Goal: Information Seeking & Learning: Check status

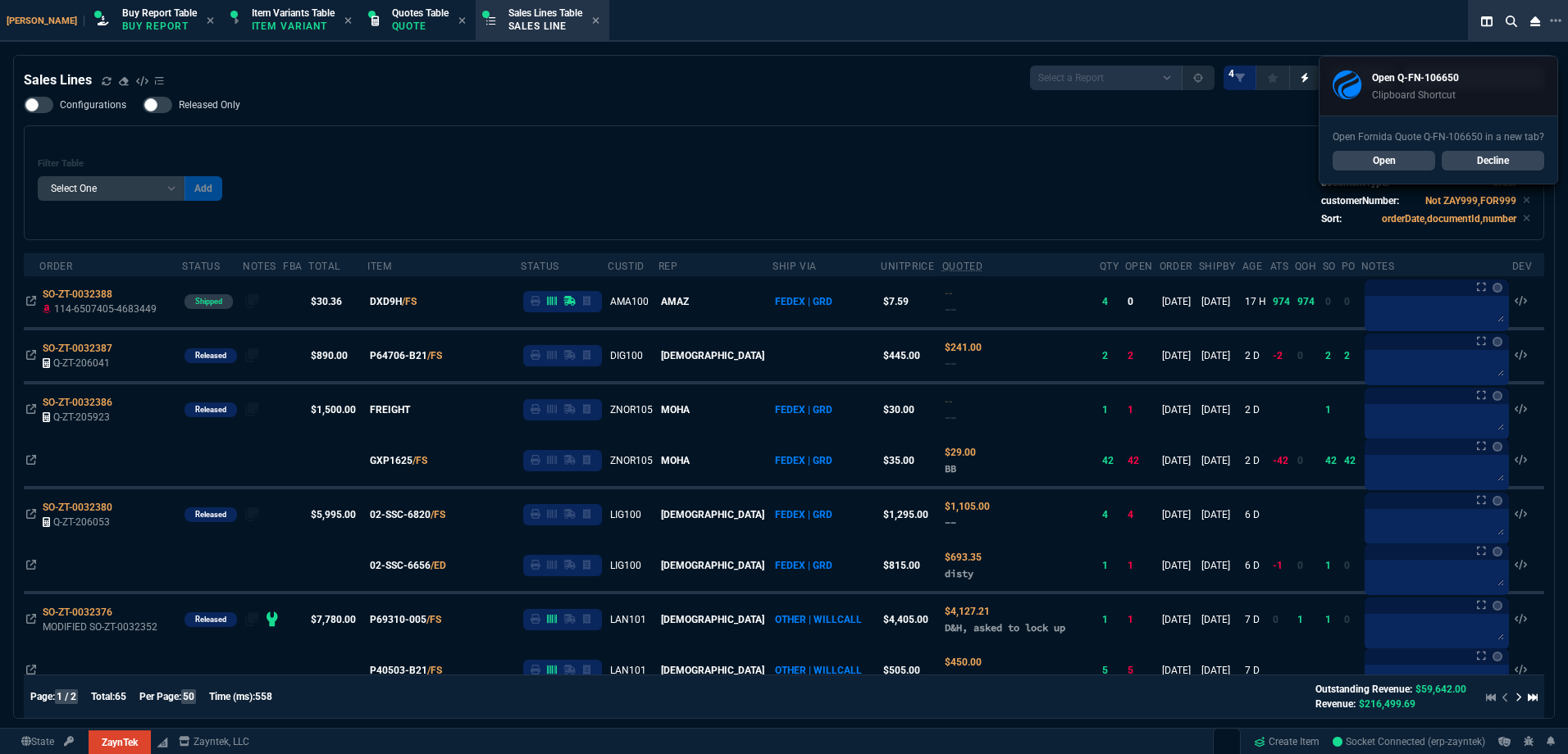
select select "1: BROV"
select select
click at [531, 135] on div "Filter Table Select One Add Filter () Age () ATS () Cond (itemVariantCode) Cust…" at bounding box center [783, 183] width 1520 height 114
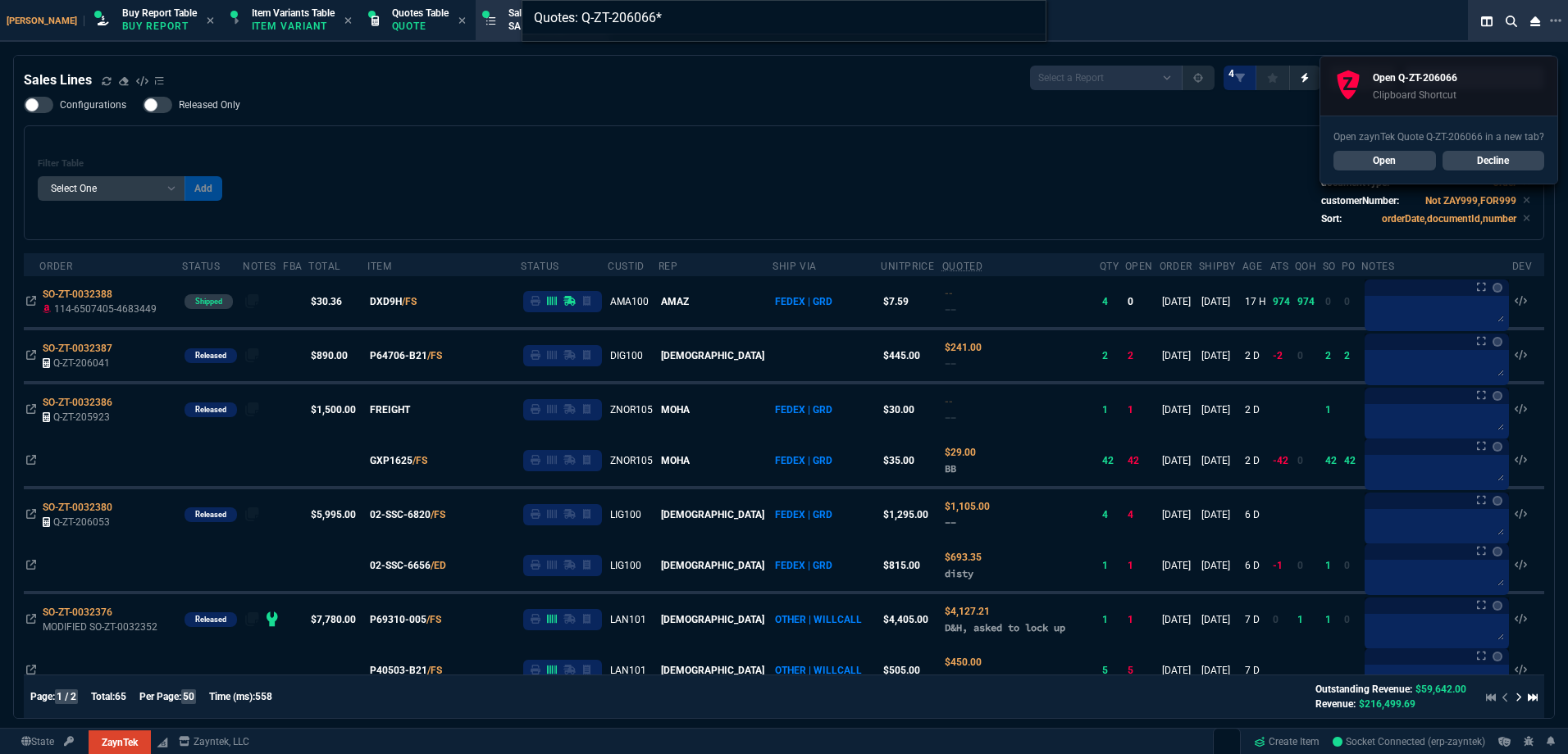
type input "Quotes: Q-ZT-206066"
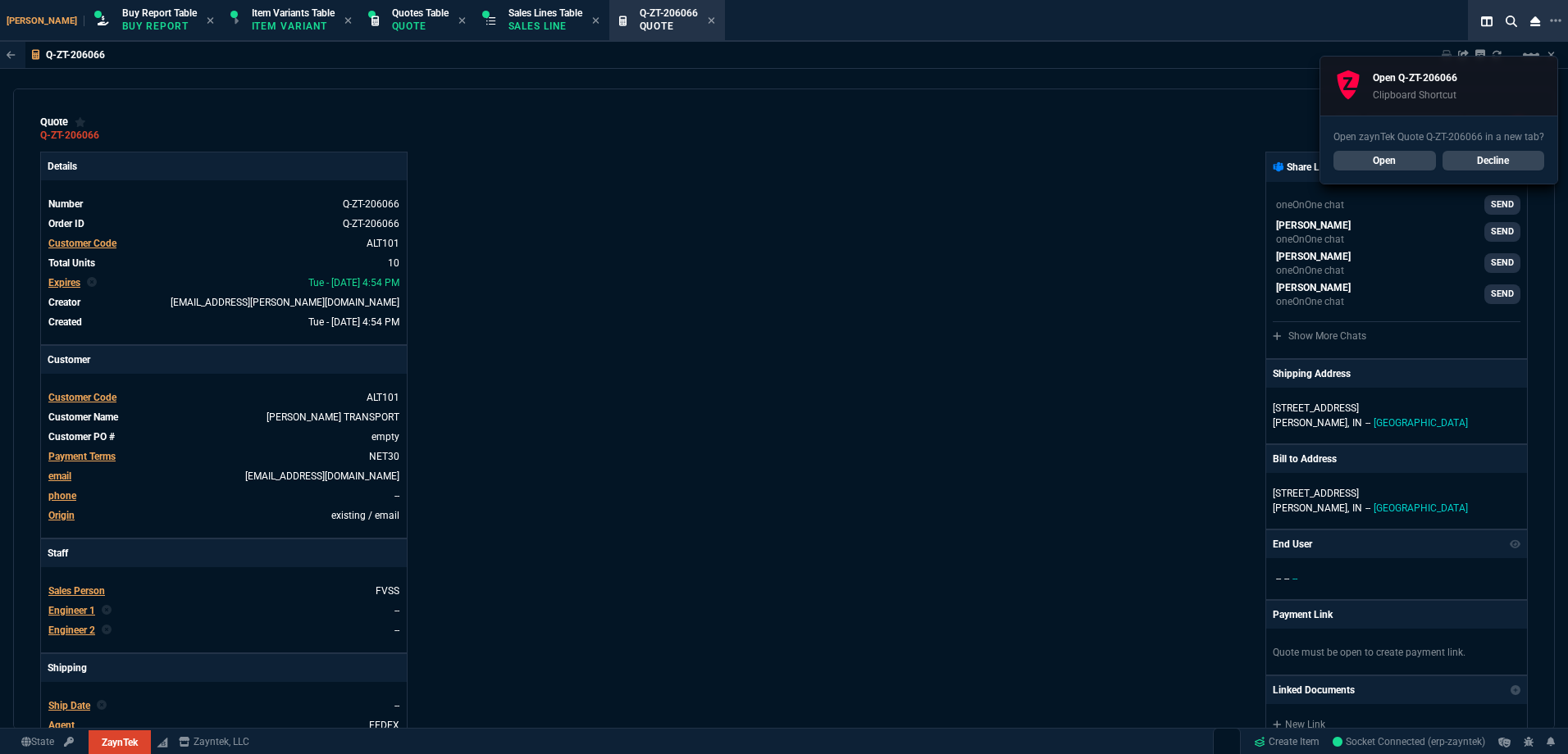
type input "26"
type input "1513"
type input "26"
type input "1444"
type input "26"
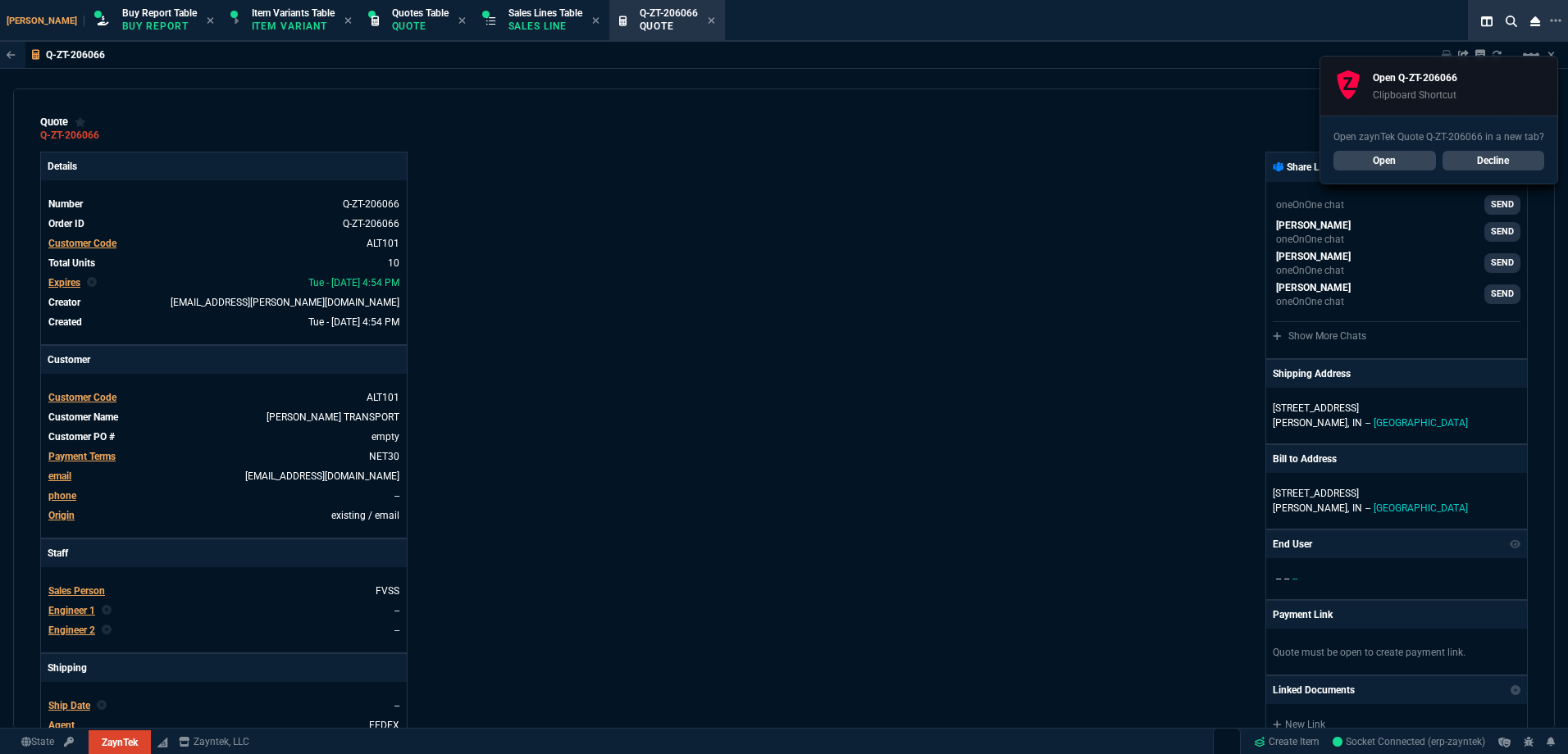
type input "1636"
type input "26"
type input "1769"
type input "31"
type input "2521"
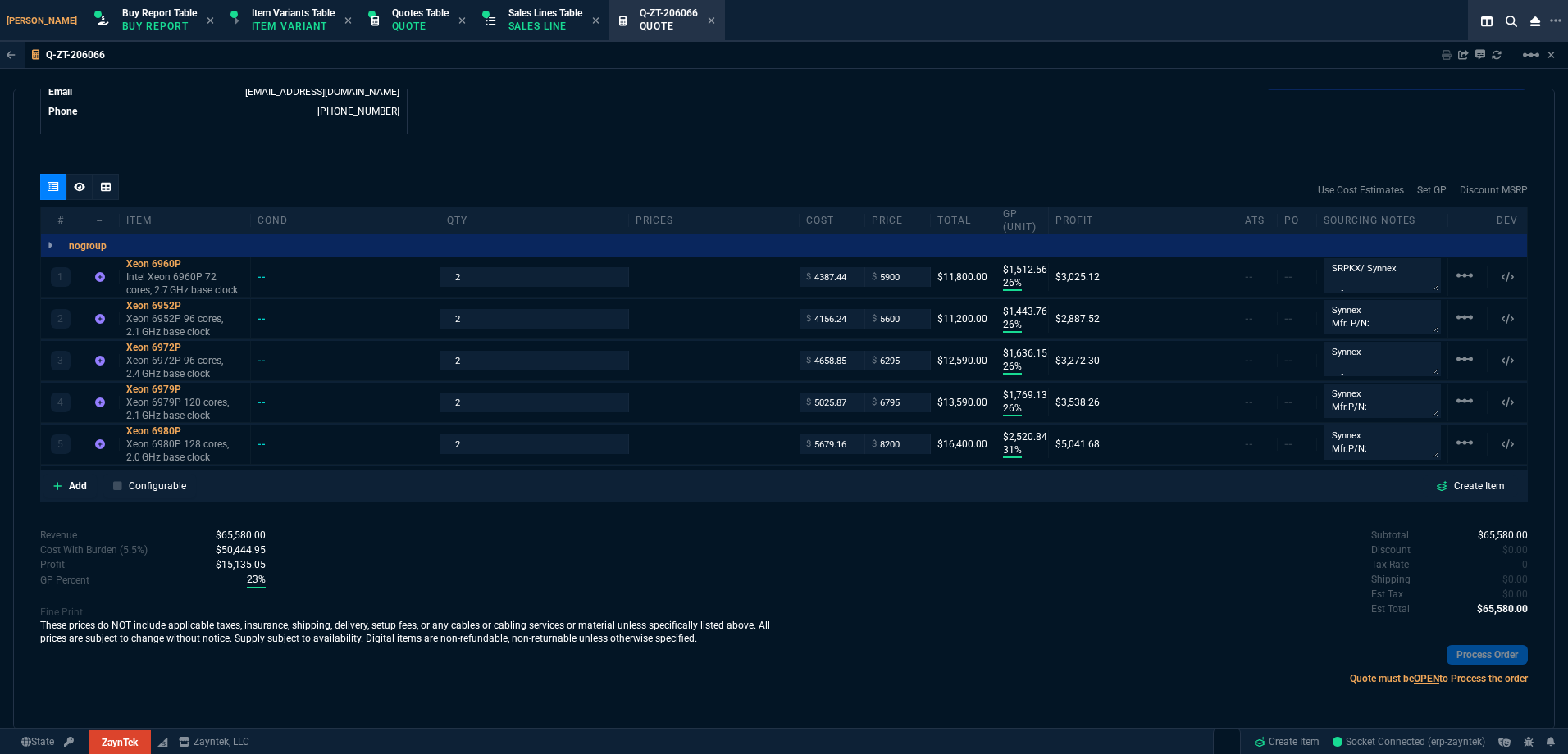
scroll to position [781, 0]
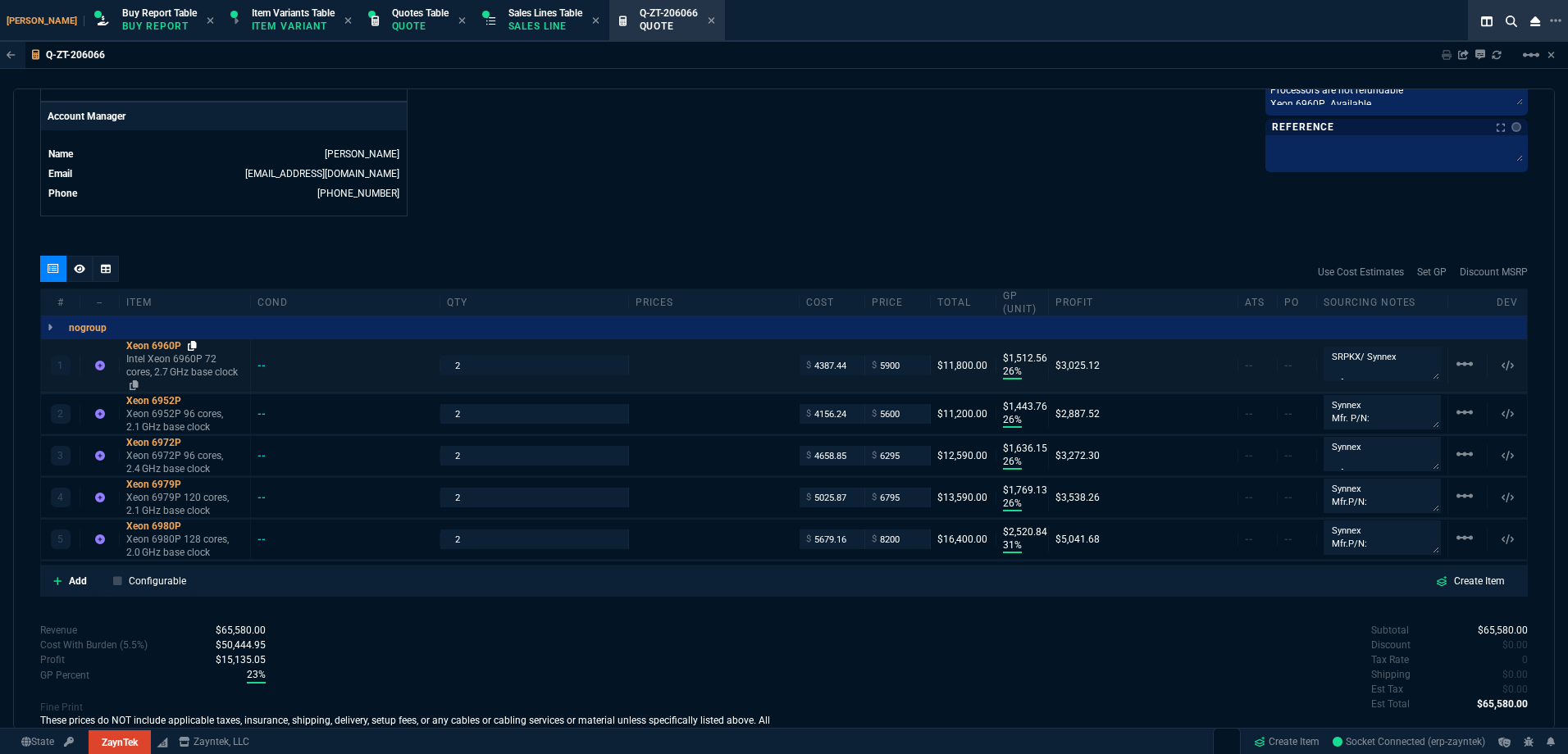
click at [196, 351] on fa-icon at bounding box center [192, 345] width 9 height 11
click at [194, 349] on icon at bounding box center [192, 345] width 9 height 10
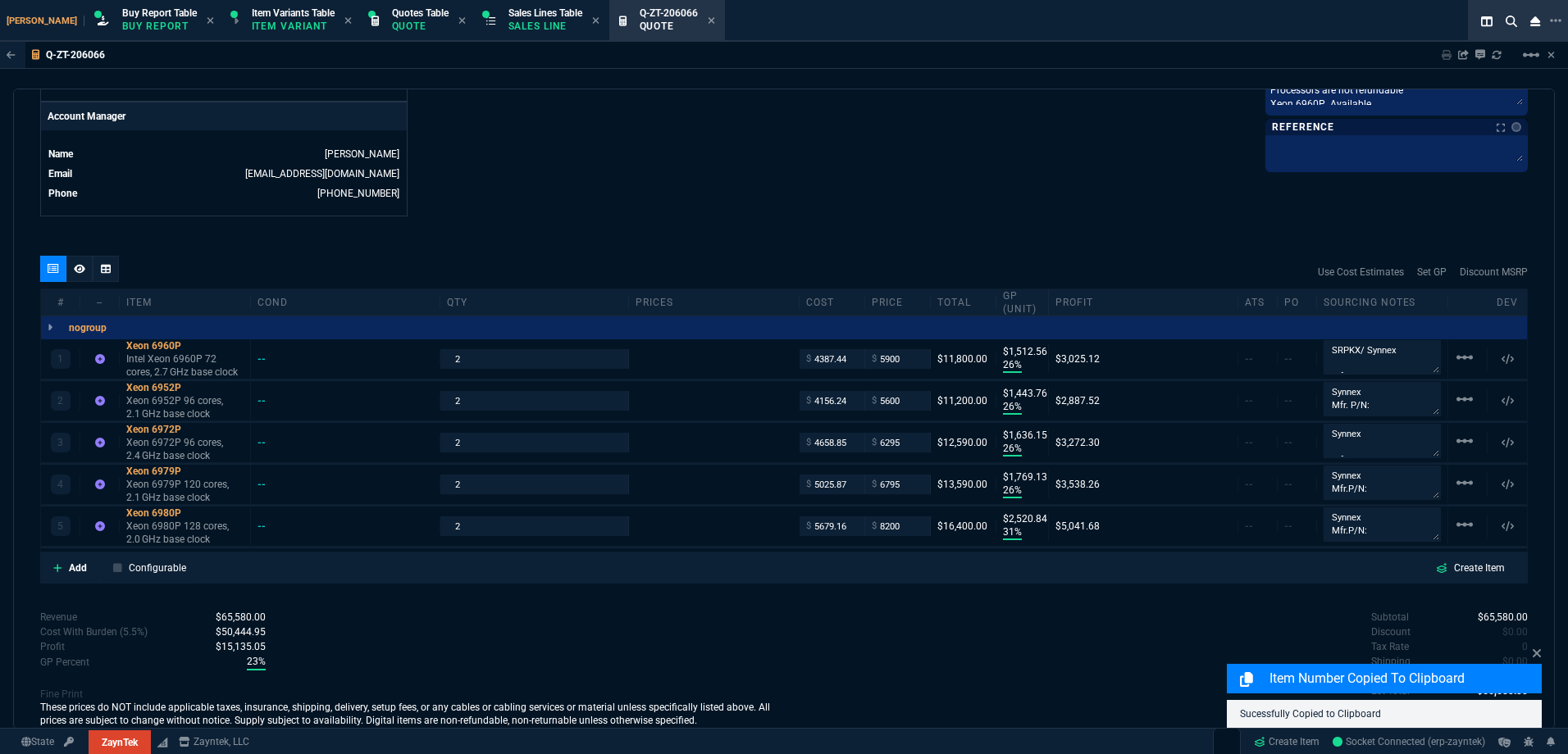
click at [854, 646] on div "Subtotal $65,580.00 Discount $0.00 Tax Rate 0 Shipping $0.00 Est Tax $0.00 Est …" at bounding box center [1155, 654] width 744 height 90
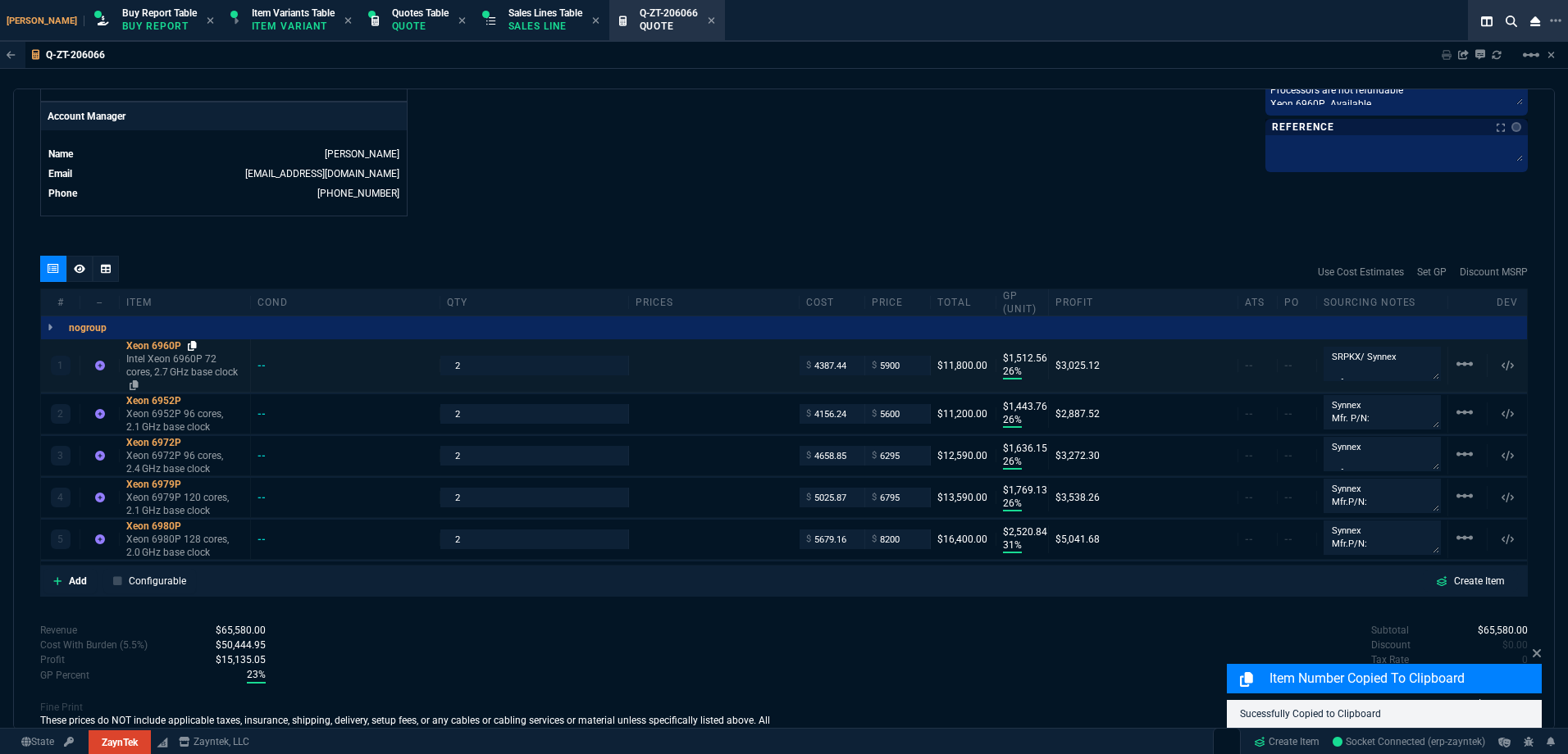
click at [197, 352] on link at bounding box center [192, 345] width 9 height 13
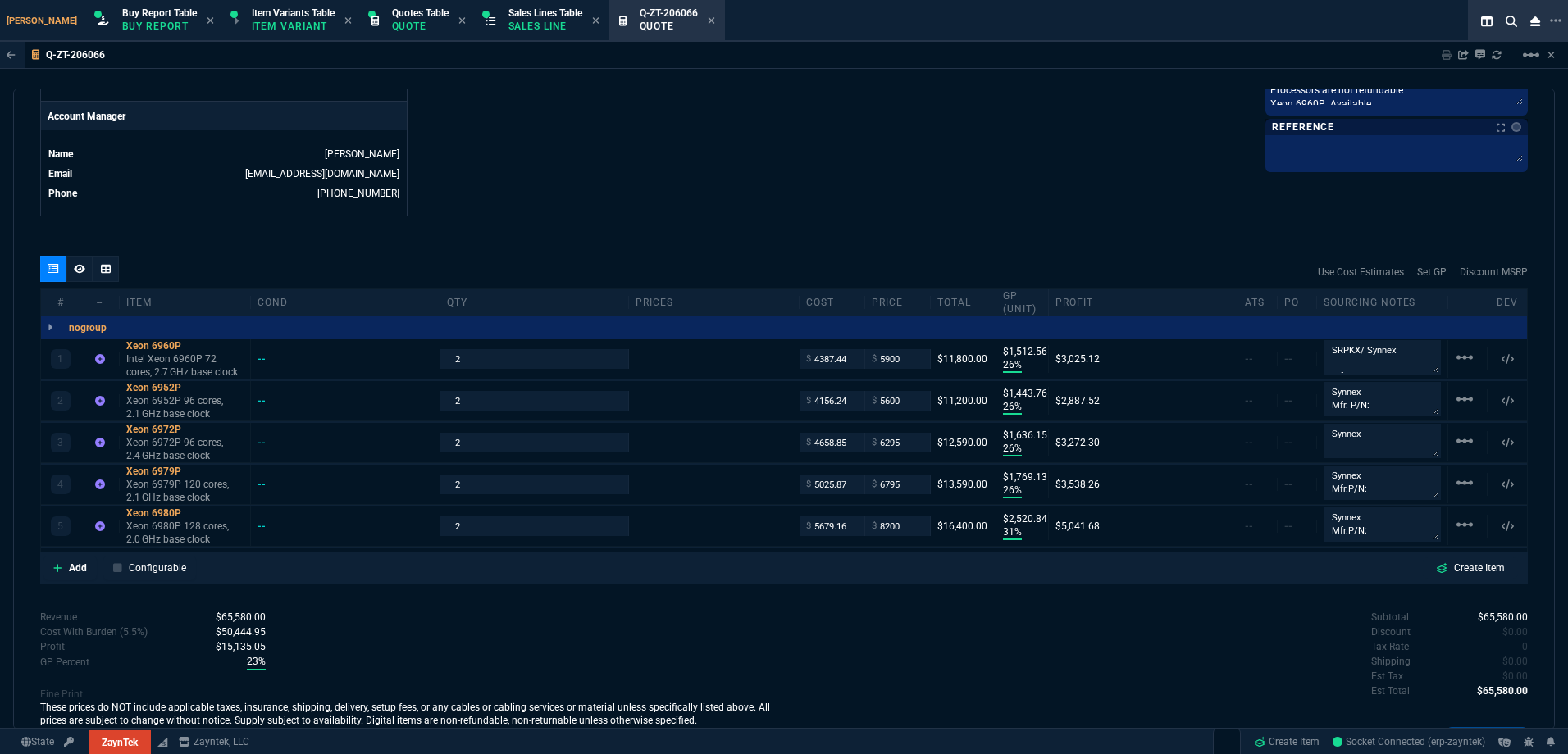
drag, startPoint x: 732, startPoint y: 207, endPoint x: 615, endPoint y: 171, distance: 122.4
click at [531, 24] on p "Sales Line" at bounding box center [545, 26] width 73 height 13
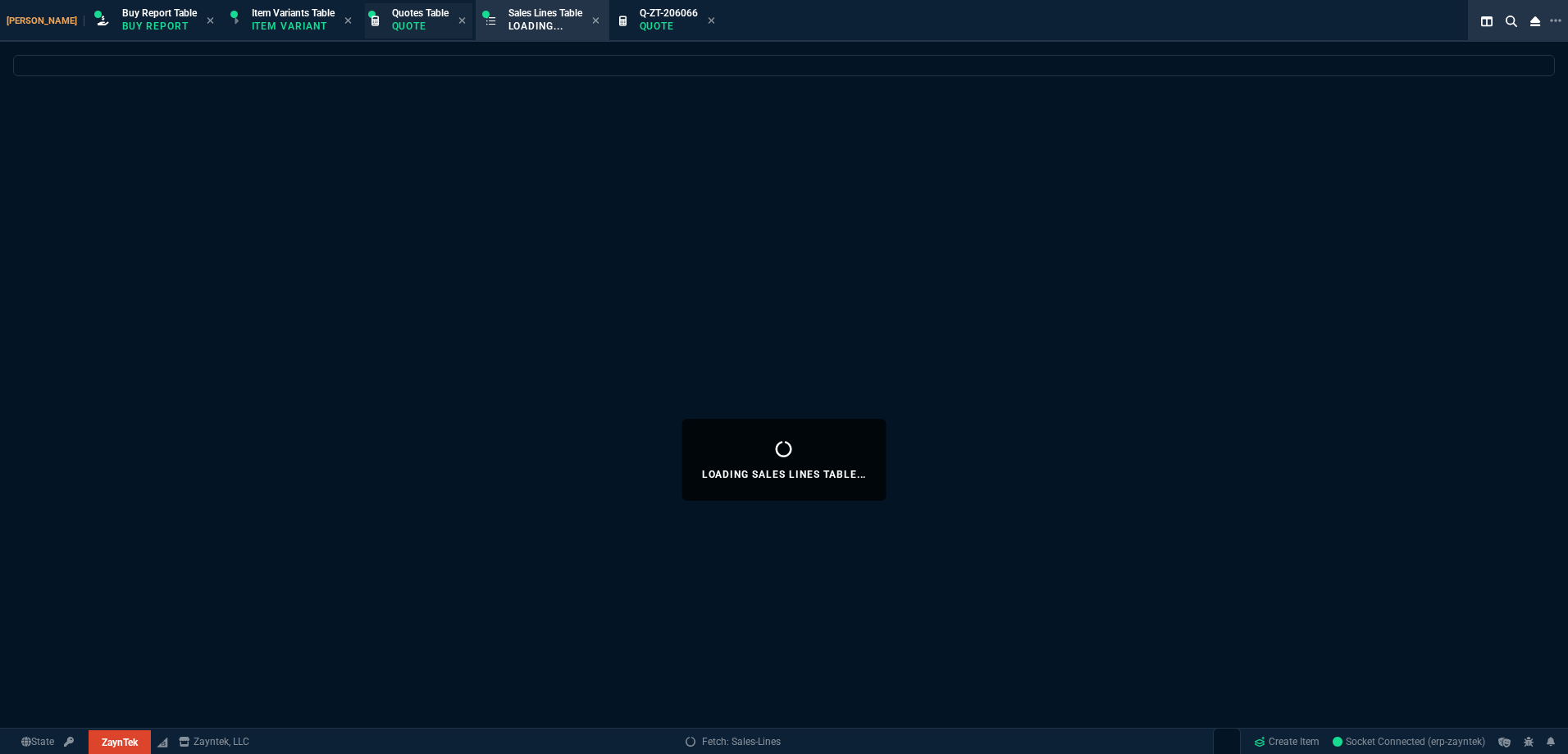
select select
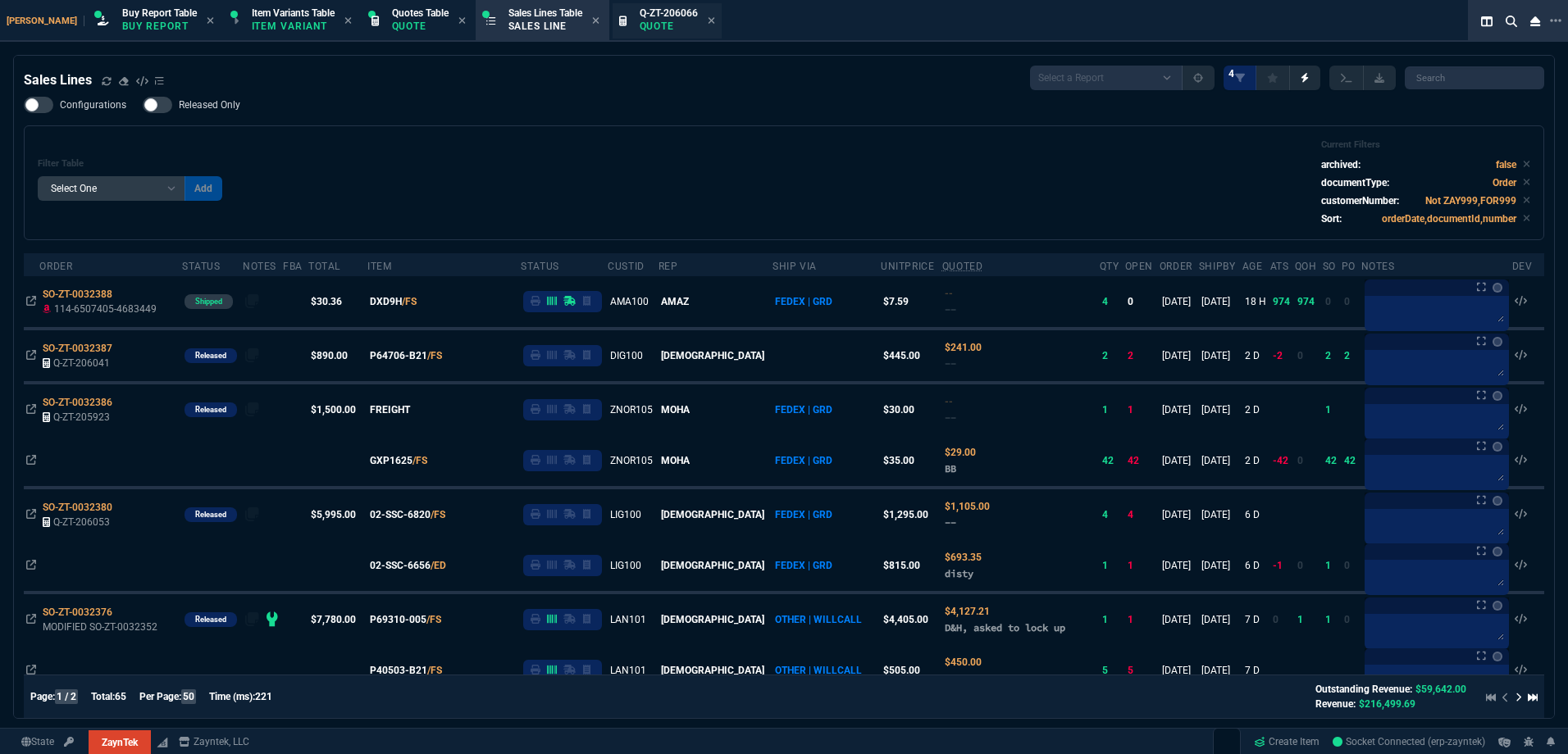
click at [649, 33] on div "Q-ZT-206066 Quote" at bounding box center [669, 21] width 59 height 29
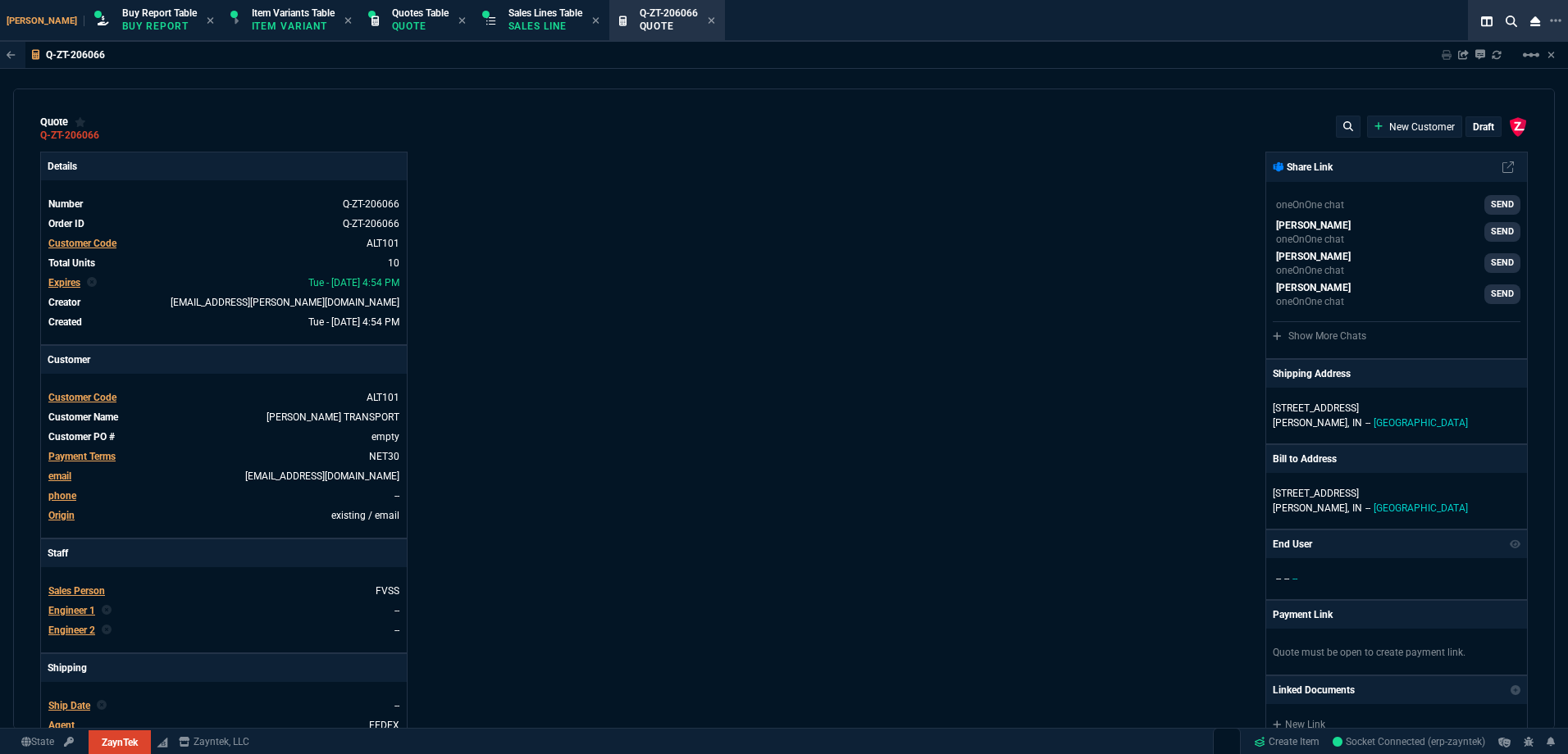
type input "26"
type input "1513"
type input "26"
type input "1444"
type input "26"
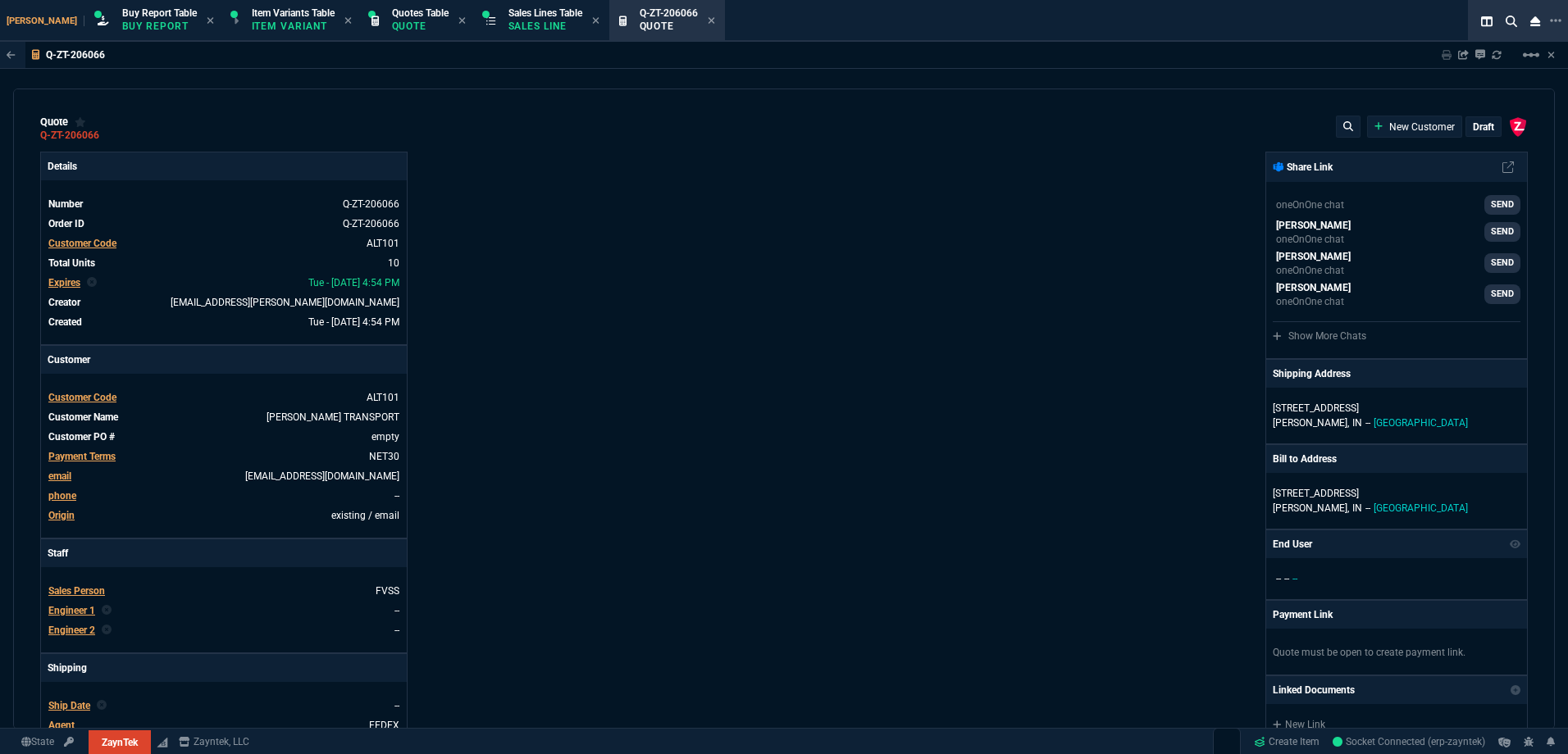
type input "1636"
type input "26"
type input "1769"
type input "31"
type input "2521"
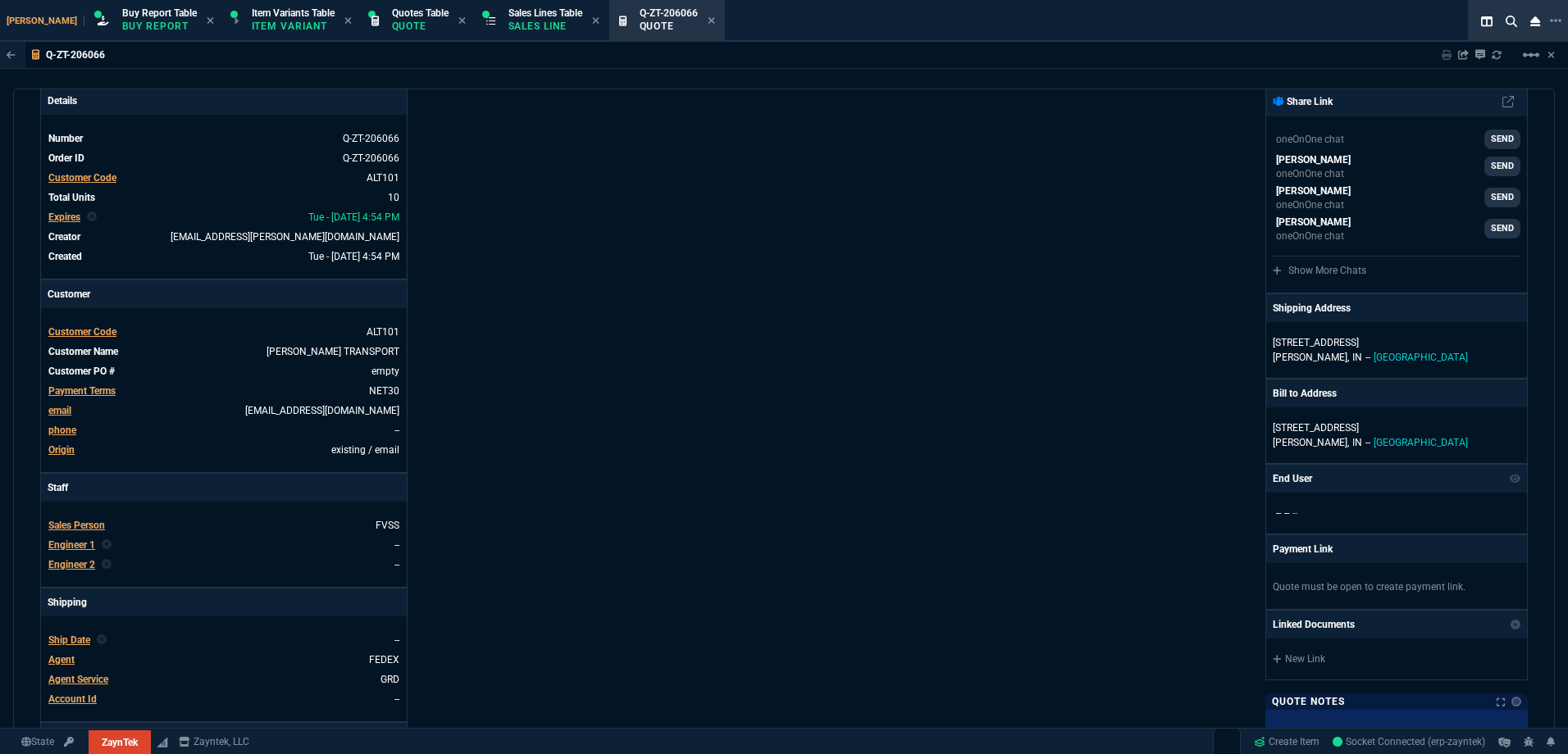
scroll to position [328, 0]
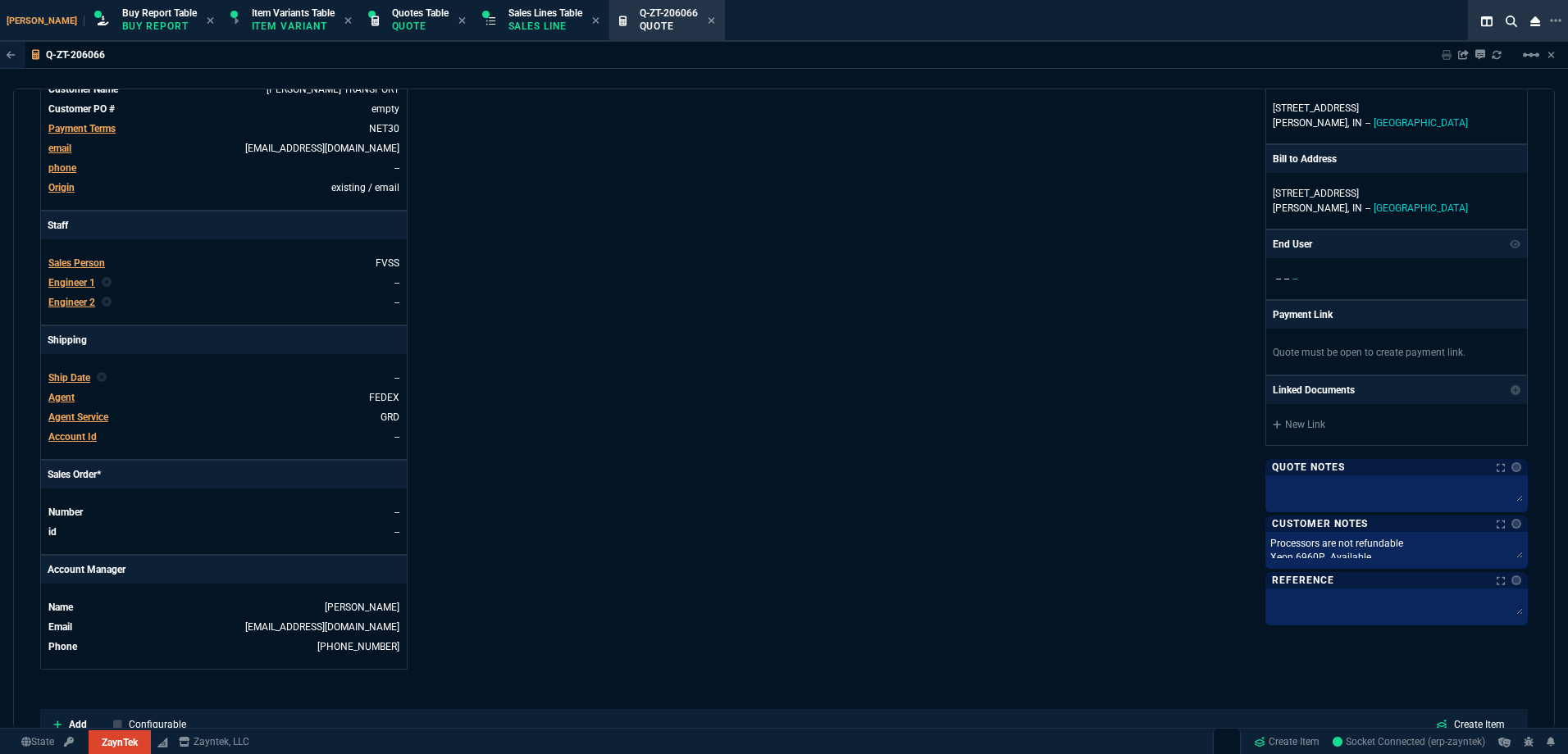
click at [1290, 529] on p "Customer Notes" at bounding box center [1320, 523] width 96 height 13
click at [1298, 543] on textarea "Processors are not refundable Xeon 6960P Available Xeon 6952P Long lead time Xe…" at bounding box center [1396, 548] width 256 height 24
click at [1016, 368] on div "ZaynTek, LLC [STREET_ADDRESS] Share Link oneOnOne chat SEND [PERSON_NAME] oneOn…" at bounding box center [1155, 246] width 744 height 846
click at [708, 25] on fa-icon at bounding box center [711, 21] width 7 height 11
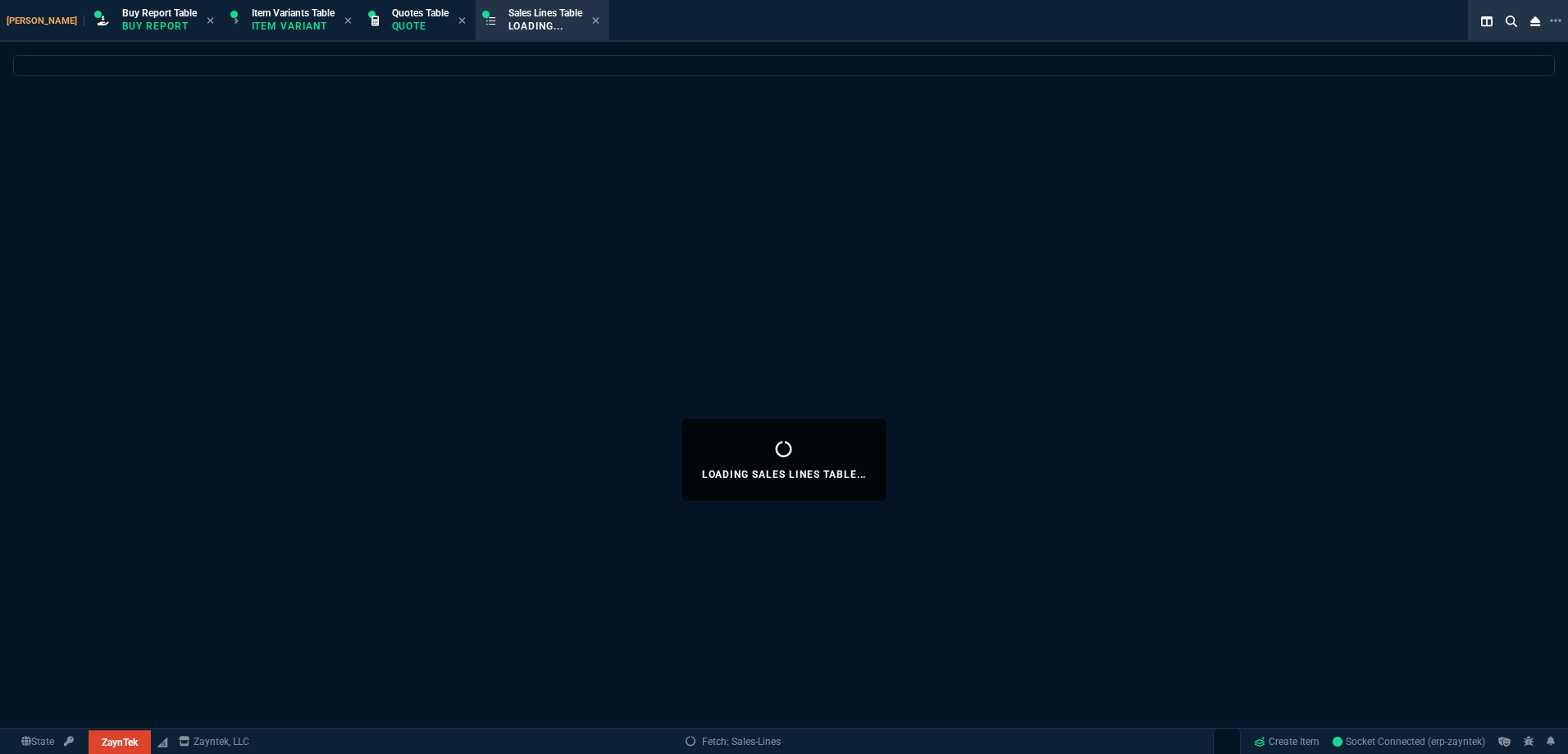
select select
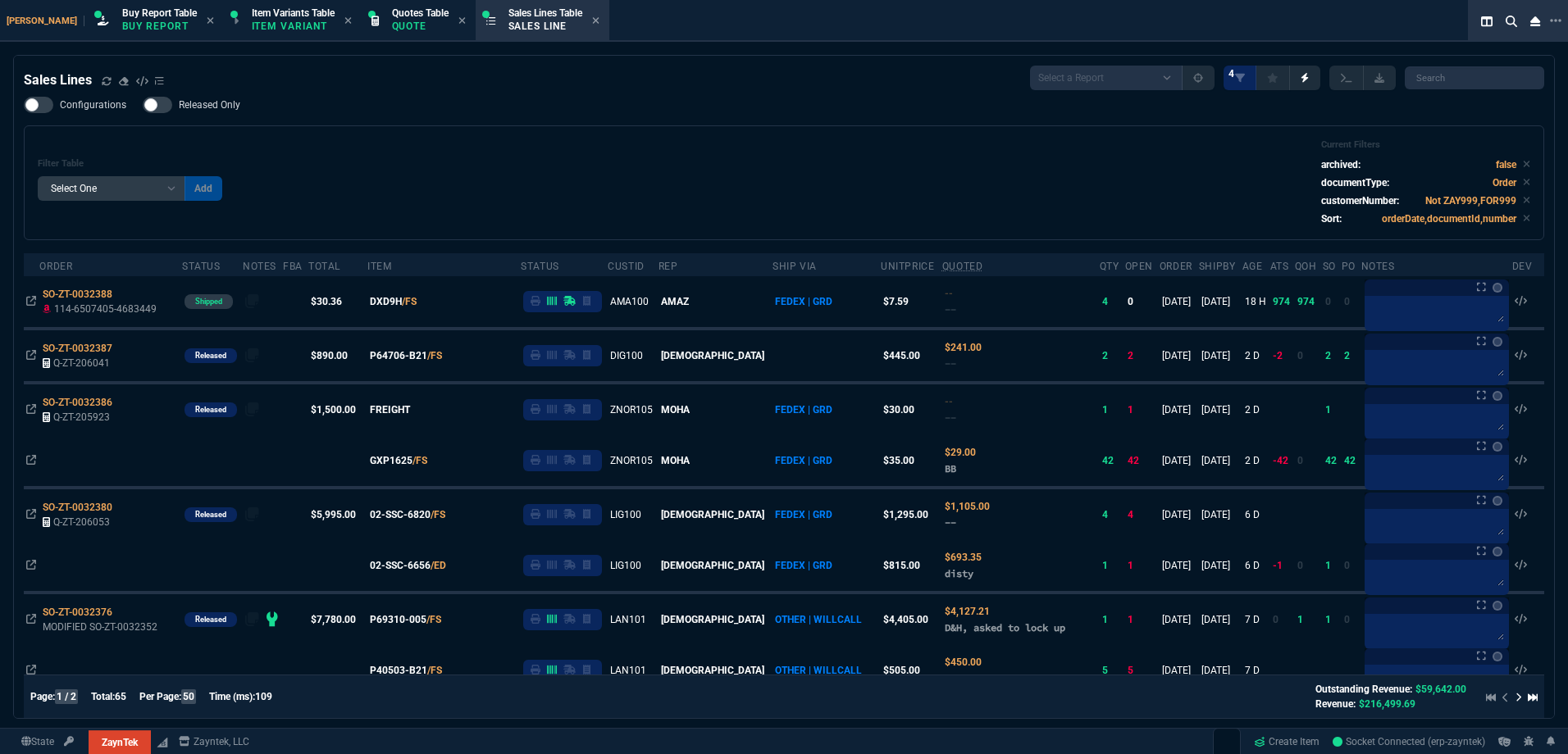
click at [530, 181] on div "Filter Table Select One Add Filter () Age () ATS () Cond (itemVariantCode) Cust…" at bounding box center [783, 182] width 1492 height 86
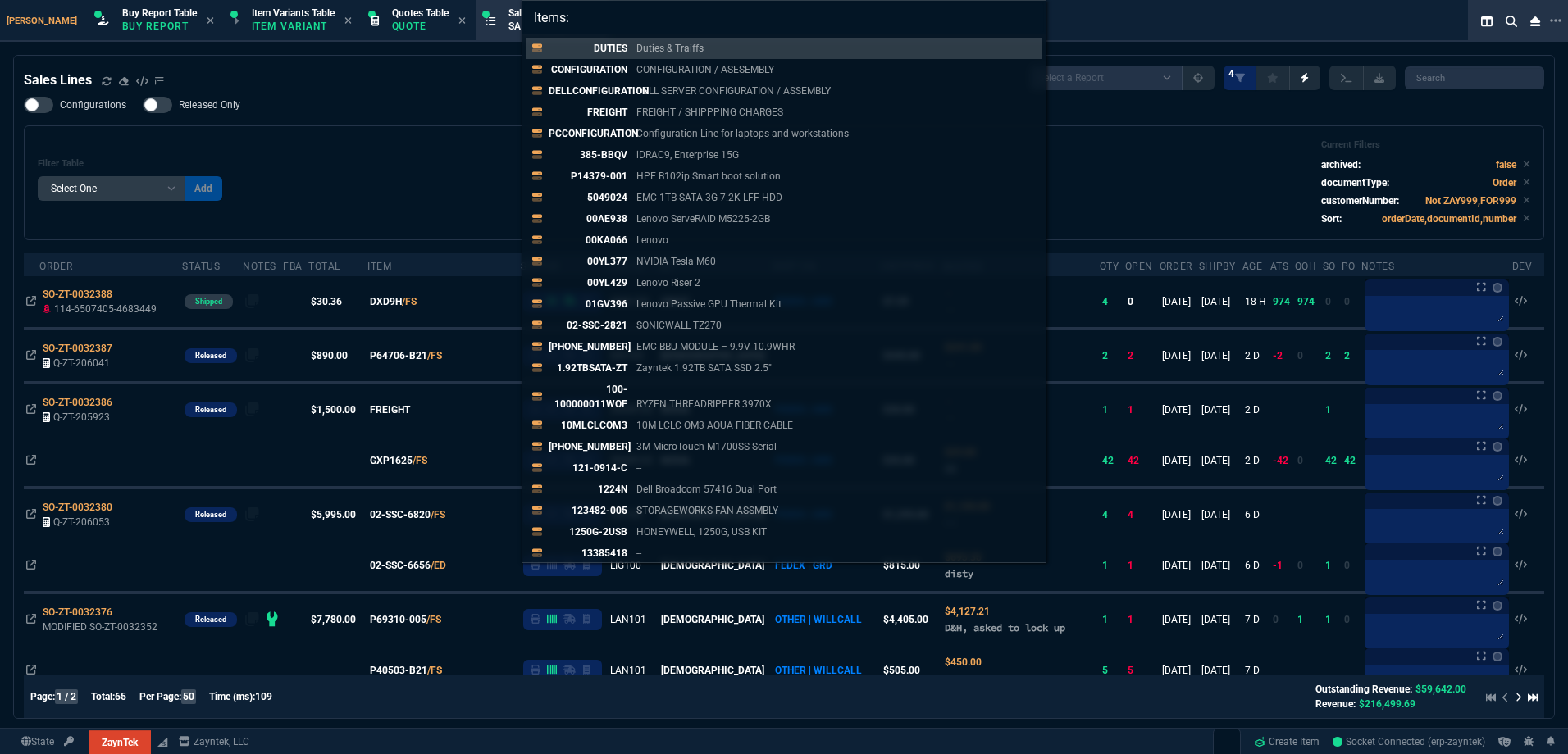
type input "Sales Orders: SO-ZT-0032372"
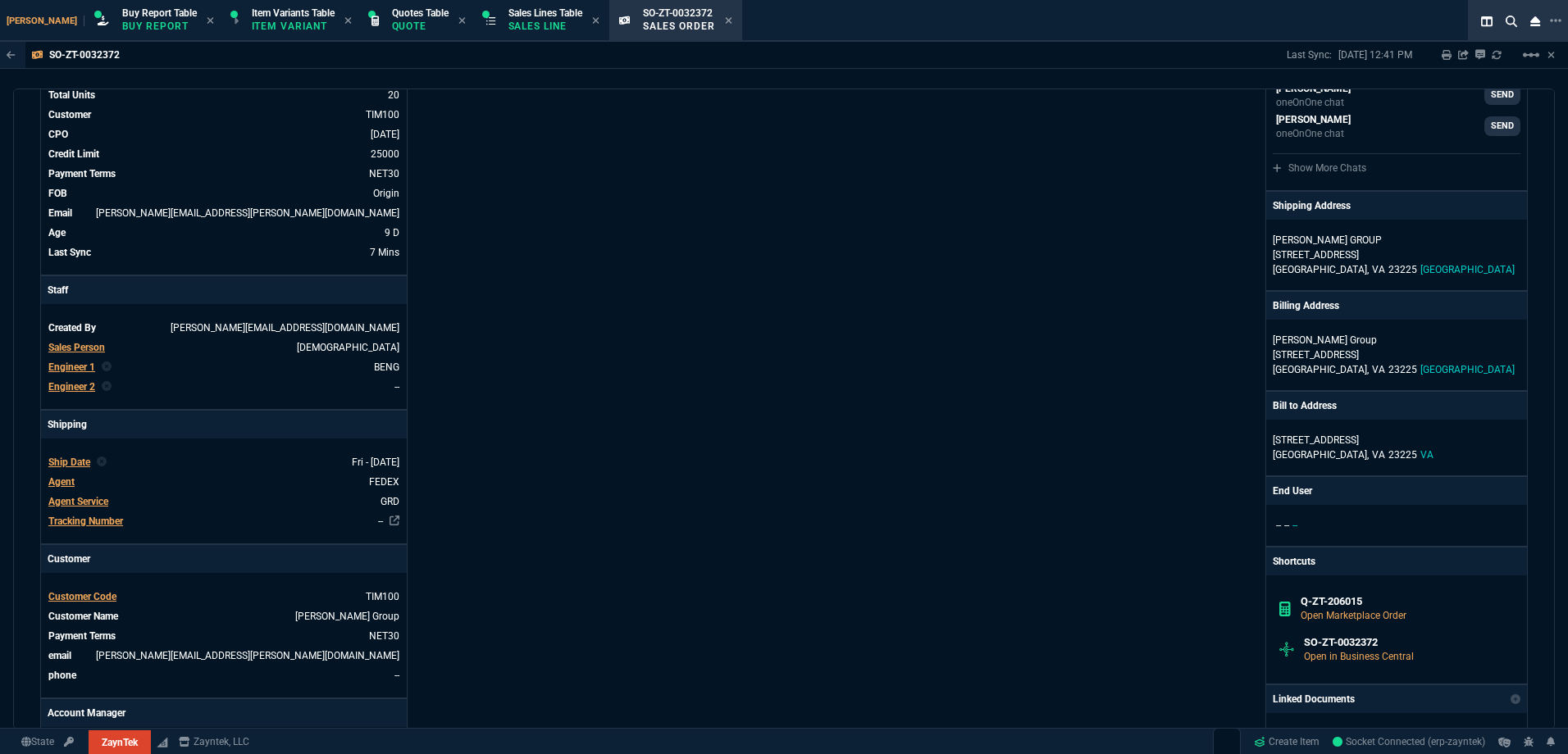
scroll to position [492, 0]
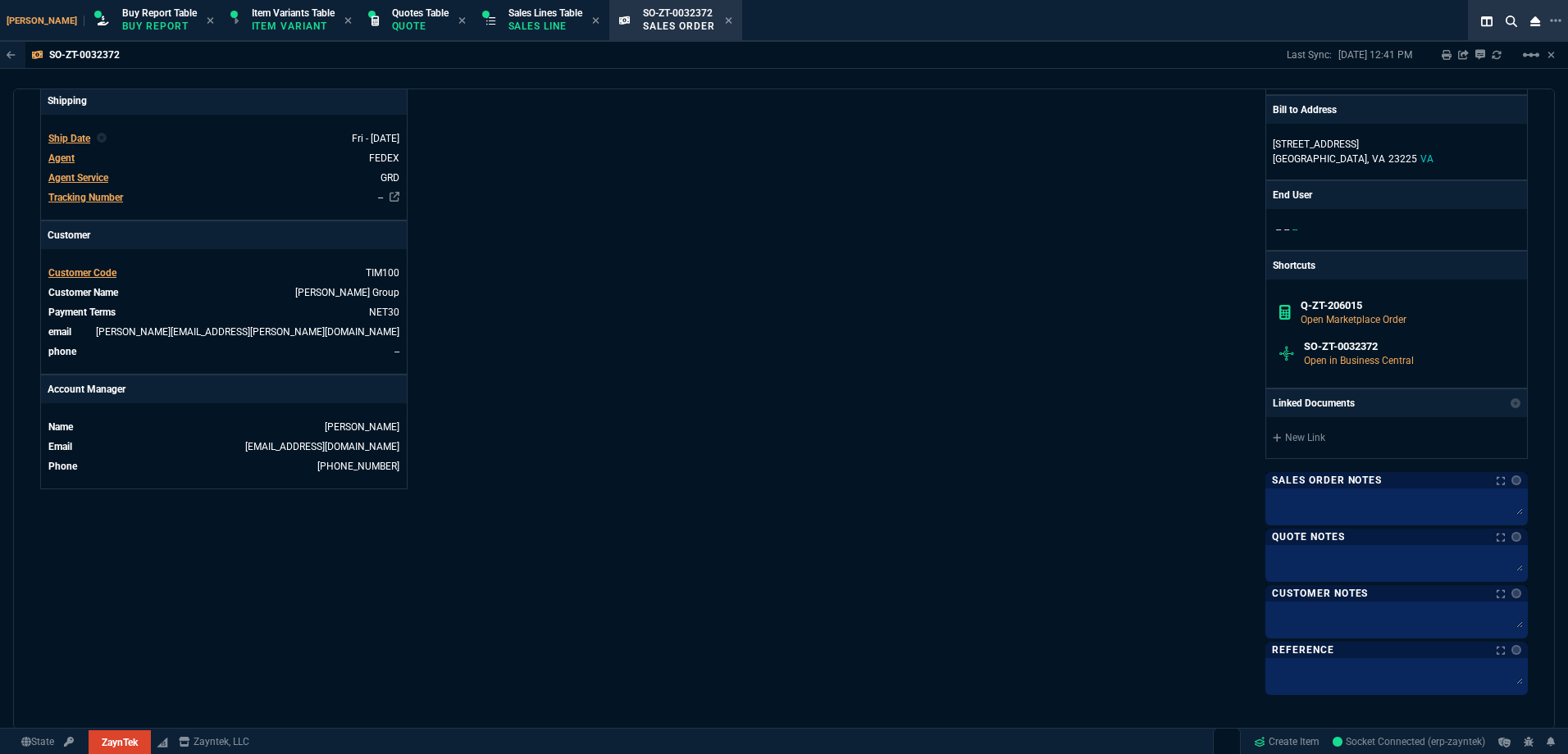
click at [580, 355] on div "Info Number SO-ZT-0032372 External ID Q-ZT-206015 id 9A195FAB-7071-F011-8EEF-7C…" at bounding box center [412, 176] width 744 height 1032
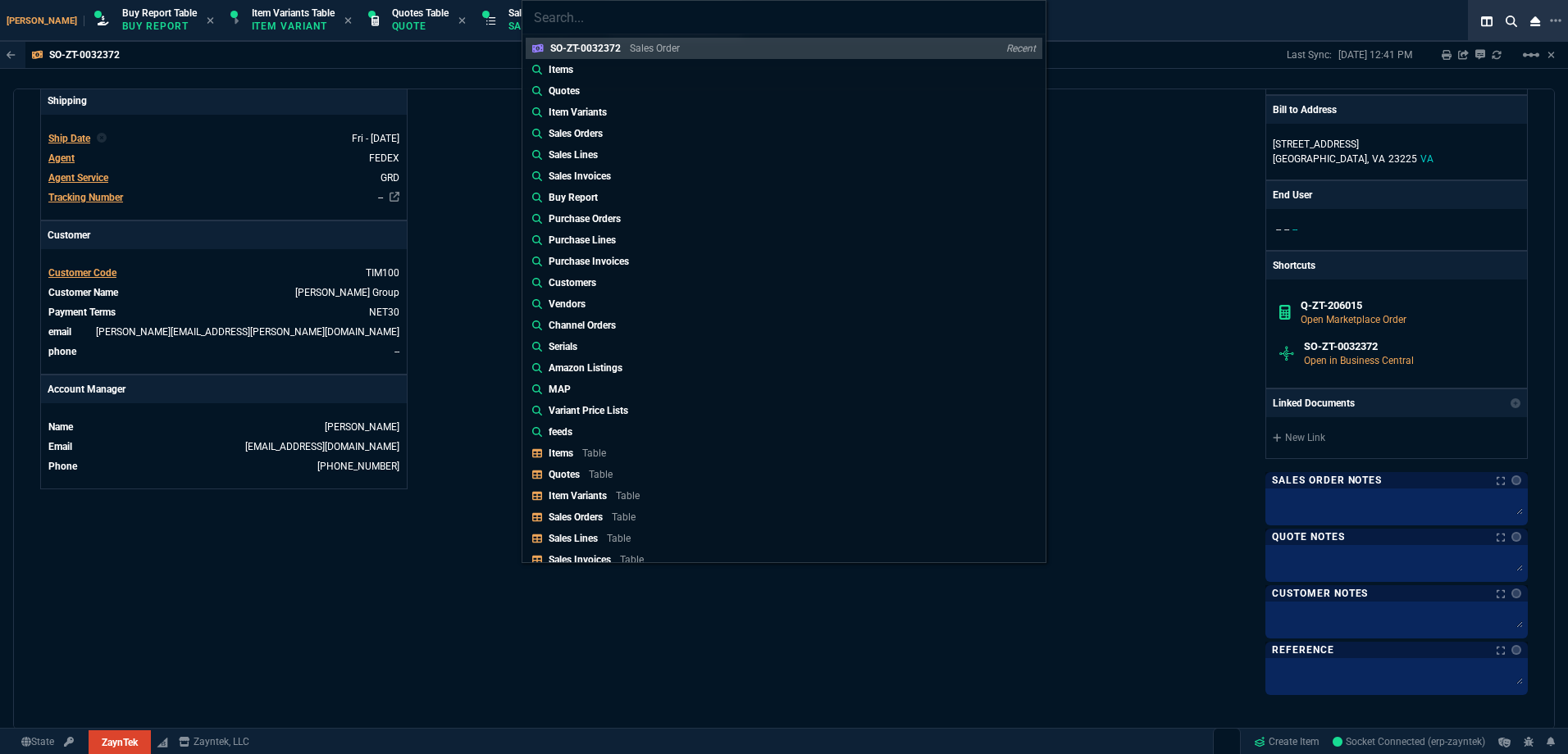
type input "Sales Orders: SO-ZT-0032376"
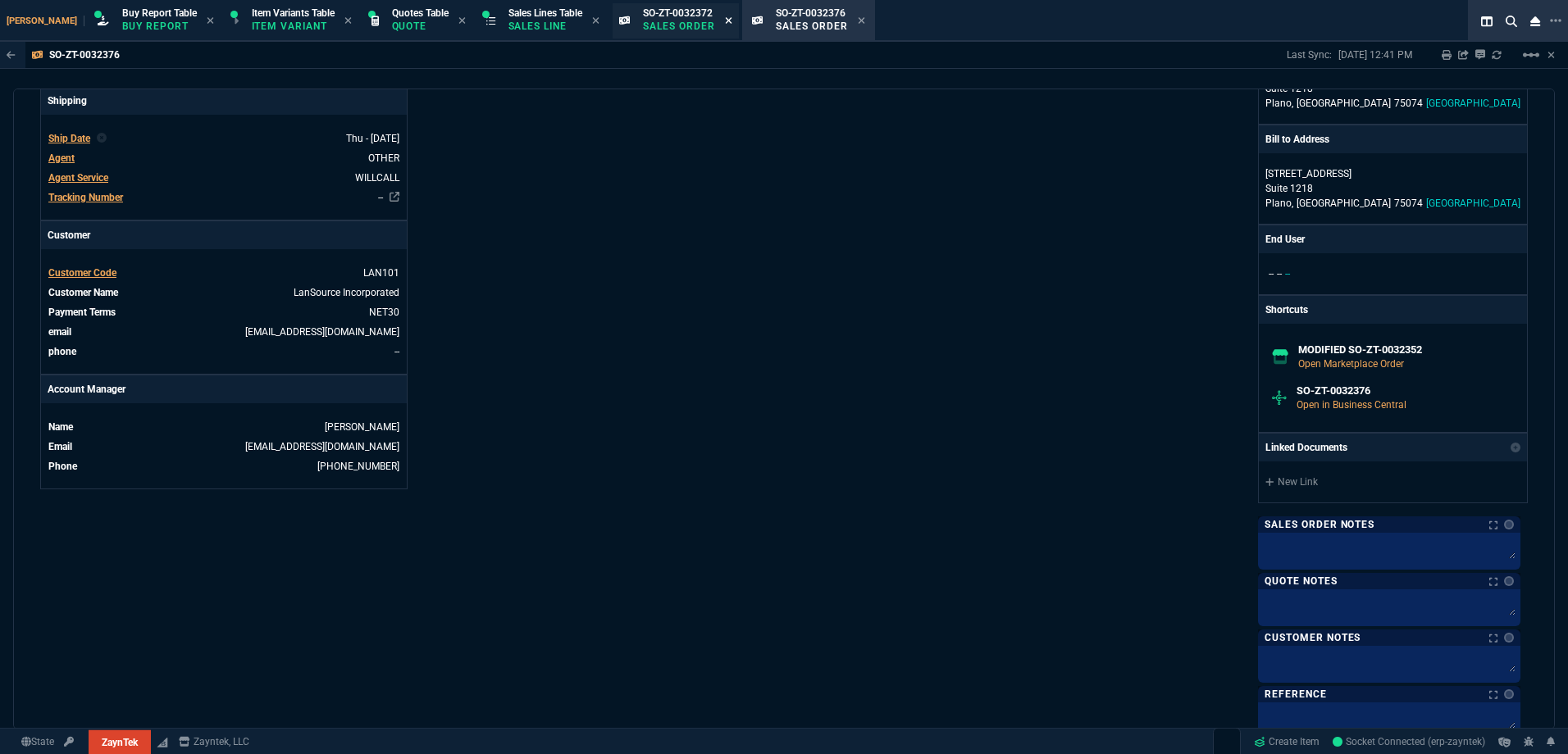
click at [725, 22] on icon at bounding box center [728, 21] width 7 height 7
click at [725, 22] on icon at bounding box center [728, 20] width 7 height 10
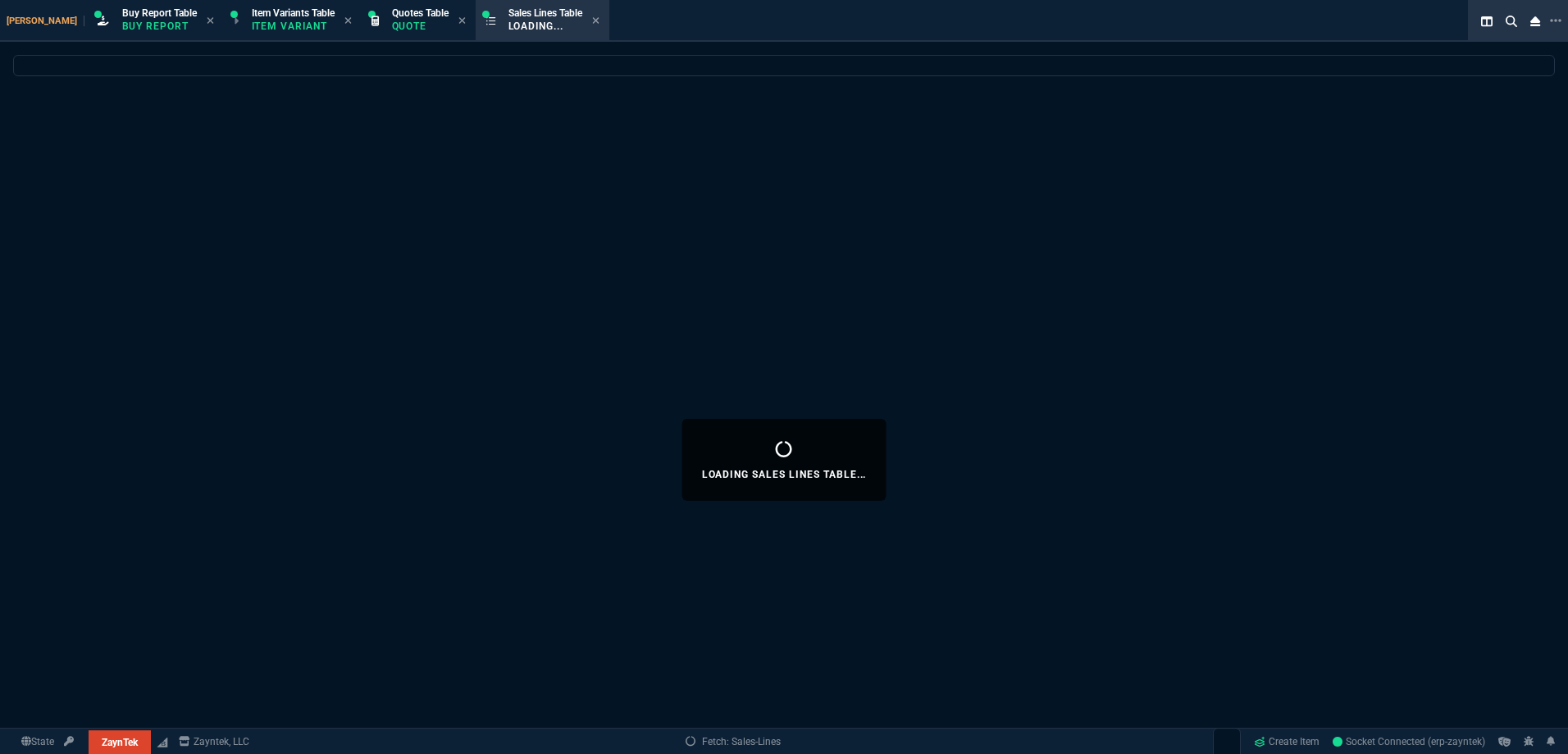
select select
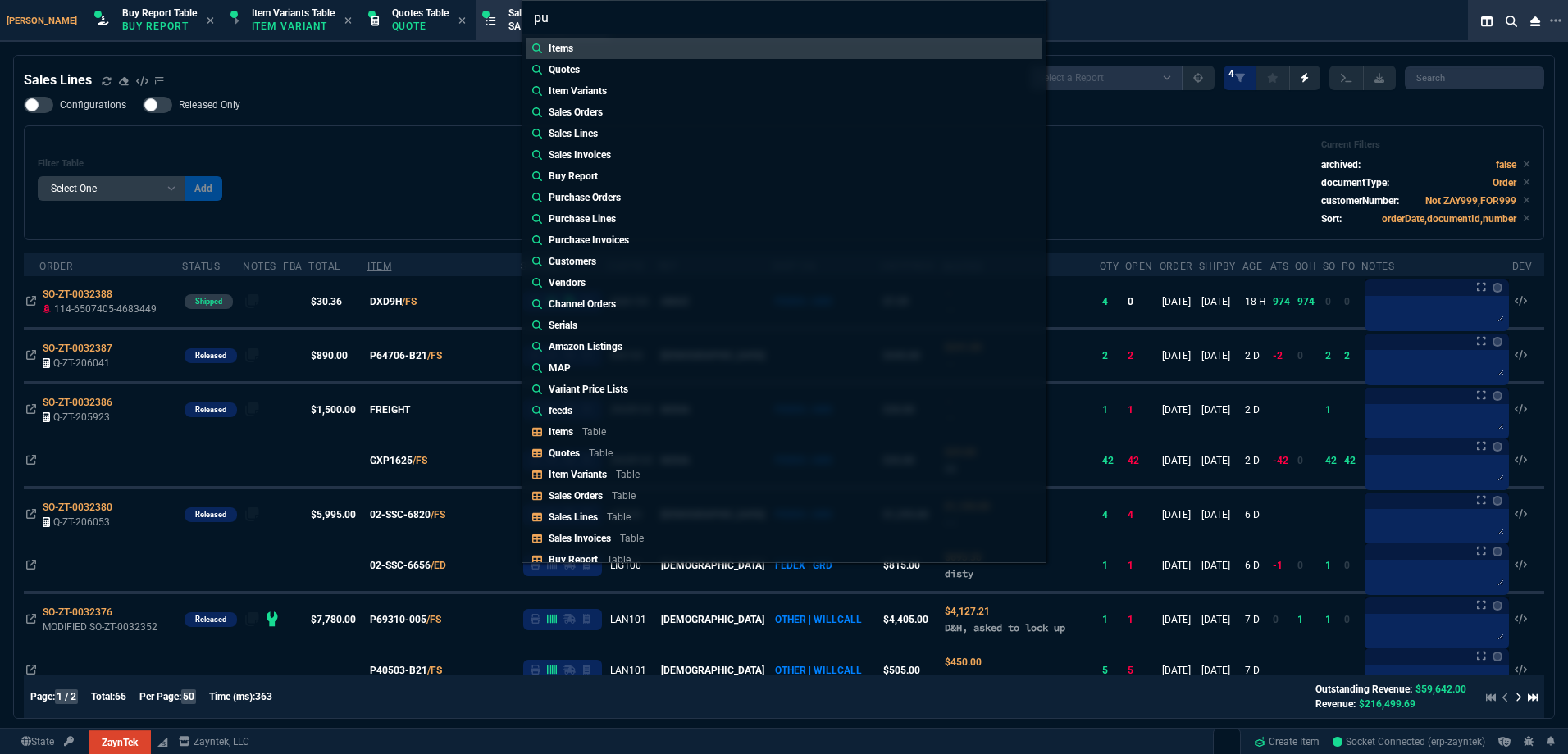
type input "pur"
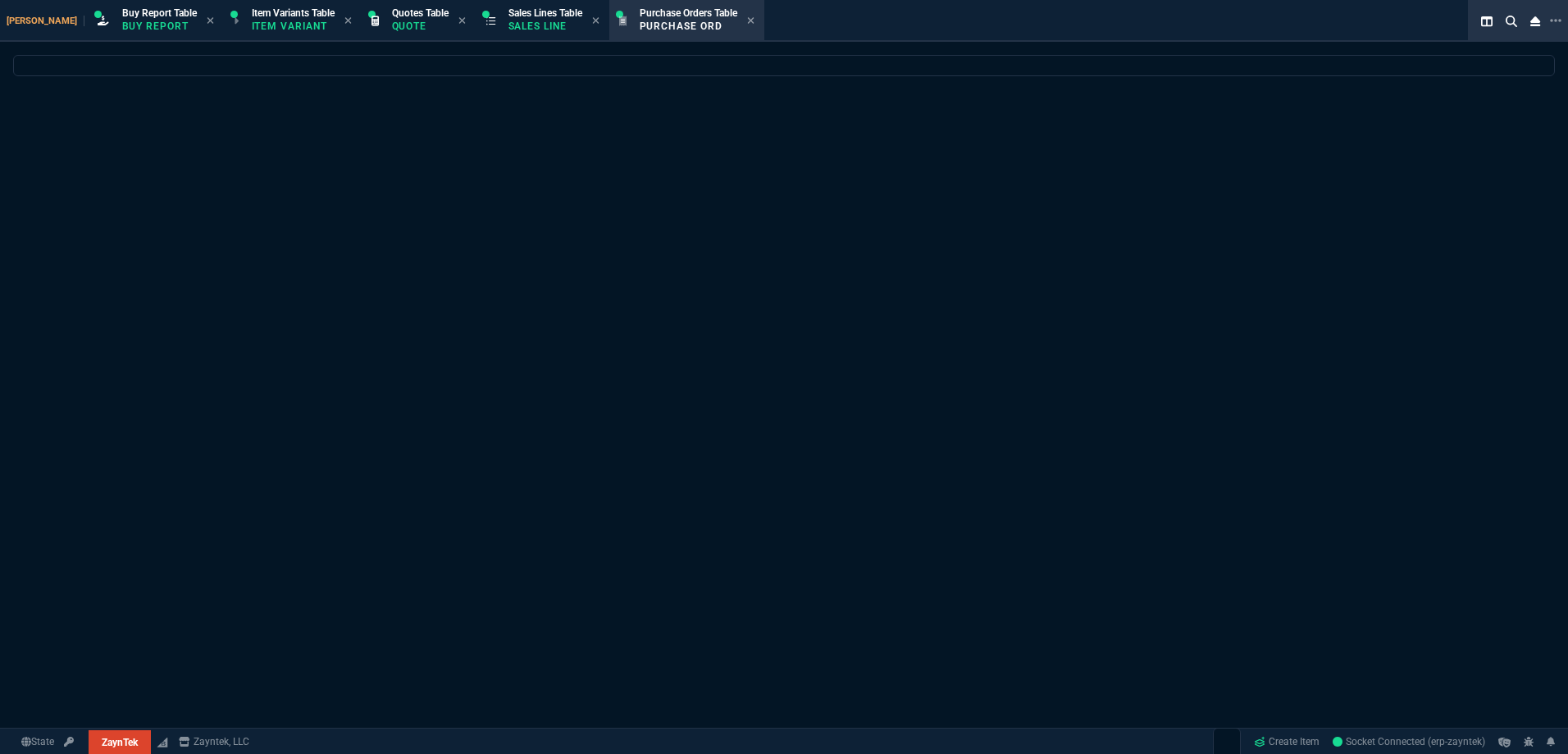
select select
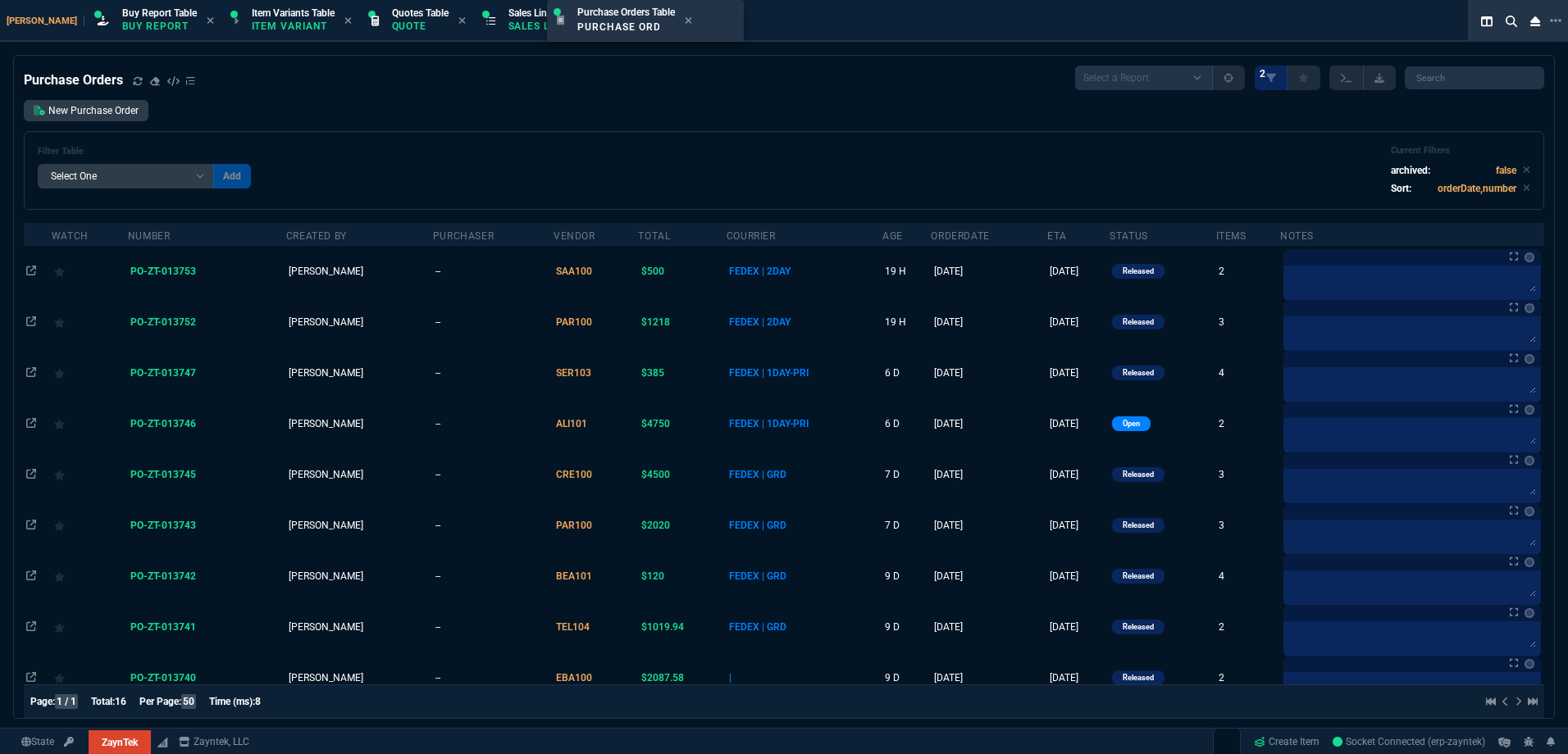
drag, startPoint x: 642, startPoint y: 20, endPoint x: 524, endPoint y: 5, distance: 118.9
click at [614, 22] on icon at bounding box center [617, 21] width 7 height 7
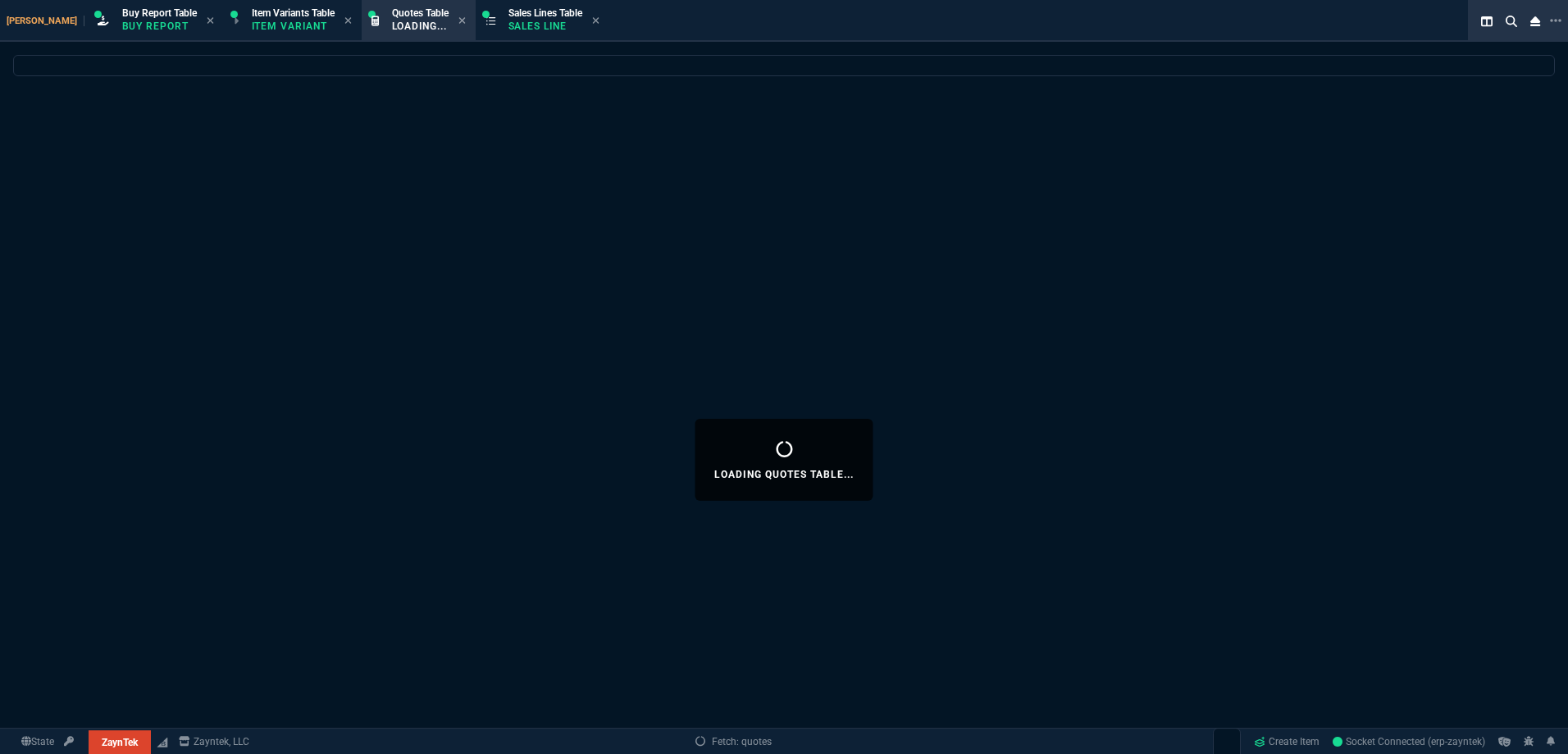
click at [609, 128] on div "Loading Quotes Table..." at bounding box center [784, 460] width 1568 height 809
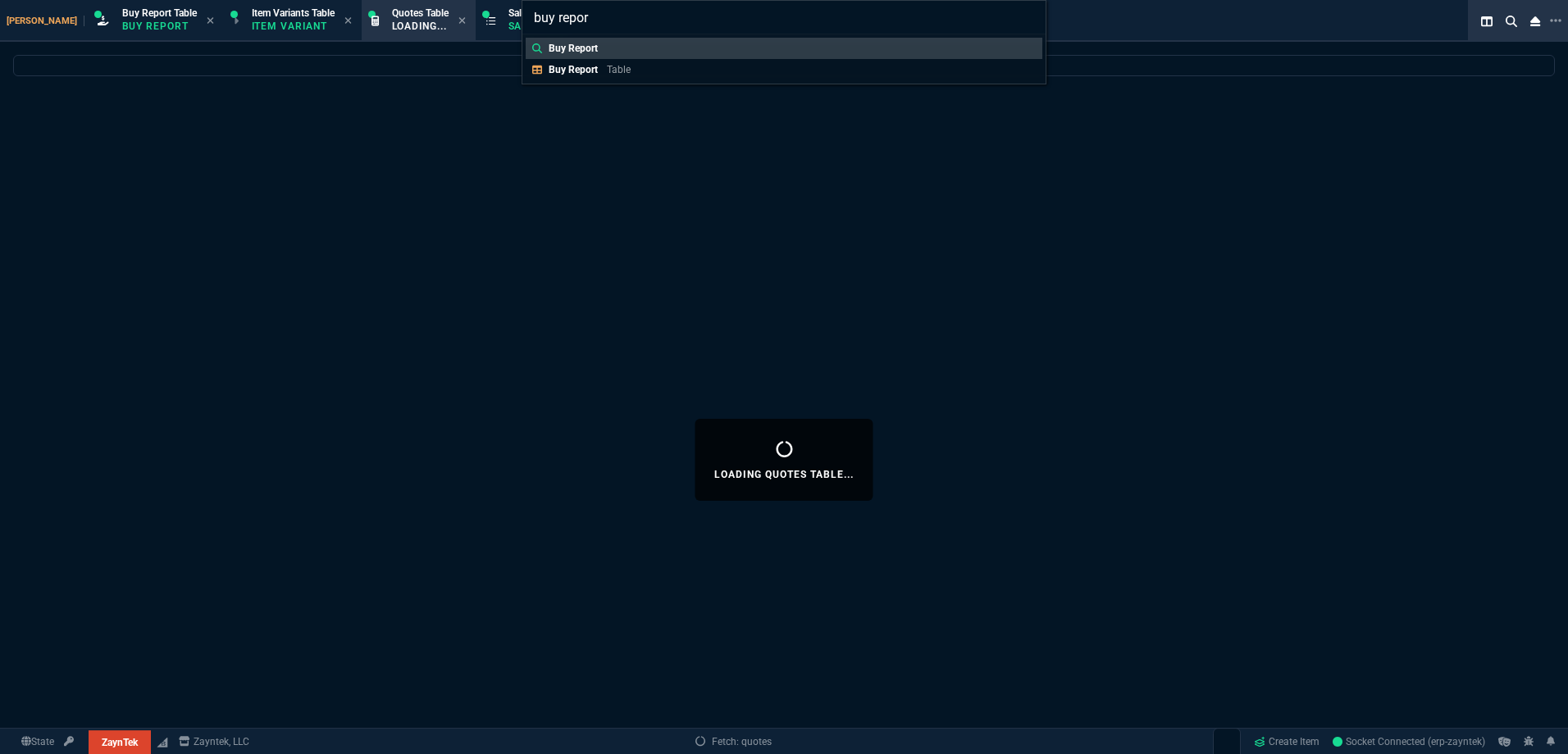
type input "buy report"
